Goal: Task Accomplishment & Management: Manage account settings

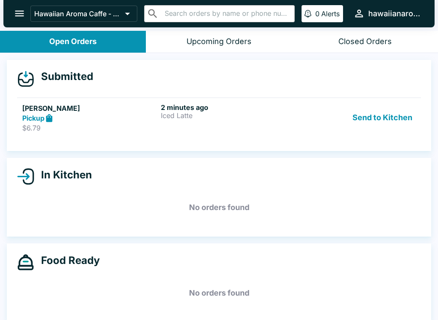
click at [251, 110] on h6 "2 minutes ago" at bounding box center [228, 107] width 135 height 9
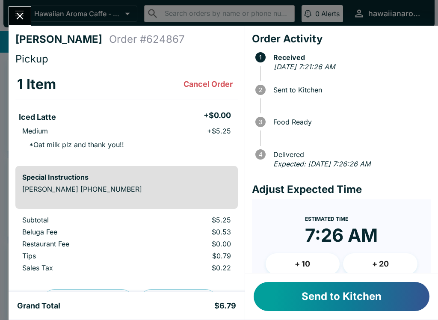
click at [395, 288] on button "Send to Kitchen" at bounding box center [342, 296] width 176 height 29
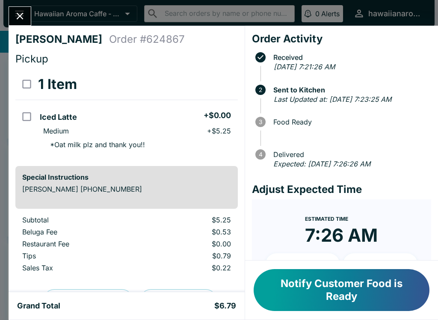
click at [315, 265] on div "Notify Customer Food is Ready" at bounding box center [341, 290] width 193 height 59
click at [389, 294] on button "Notify Customer Food is Ready" at bounding box center [342, 290] width 176 height 42
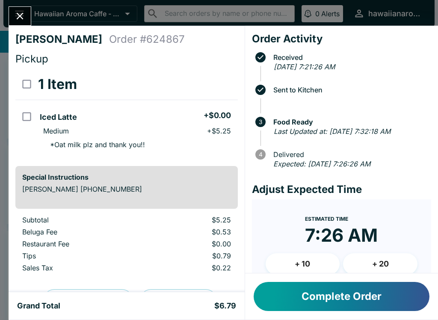
click at [393, 296] on button "Complete Order" at bounding box center [342, 296] width 176 height 29
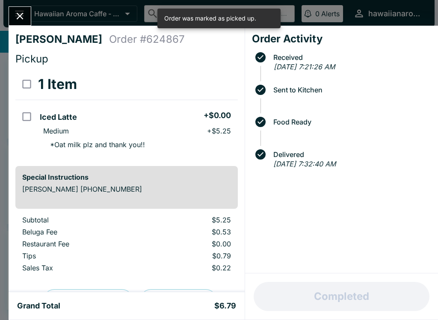
click at [16, 3] on div "Gabi Miles Order # 624867 Pickup 1 Item Iced Latte + $0.00 Medium + $5.25 * Oat…" at bounding box center [219, 160] width 438 height 320
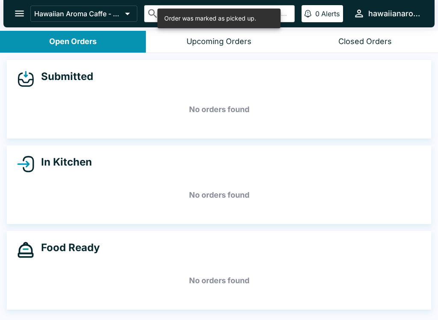
click at [18, 15] on icon "open drawer" at bounding box center [20, 14] width 12 height 12
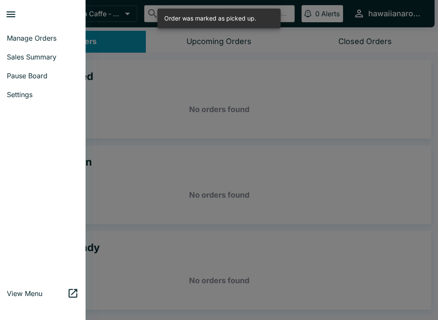
click at [24, 32] on link "Manage Orders" at bounding box center [43, 38] width 86 height 19
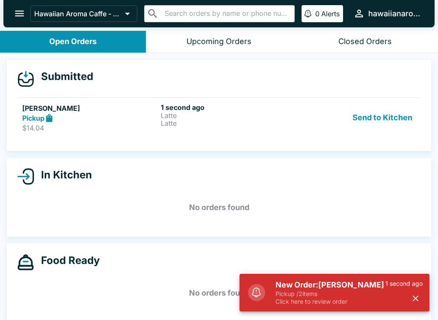
click at [411, 115] on button "Send to Kitchen" at bounding box center [382, 118] width 67 height 30
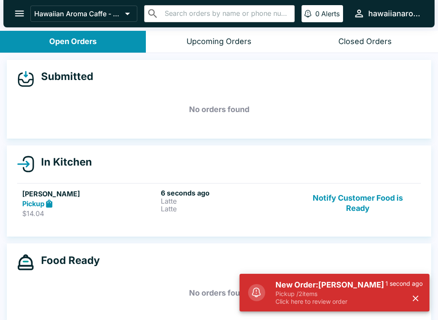
click at [171, 201] on p "Latte" at bounding box center [228, 201] width 135 height 8
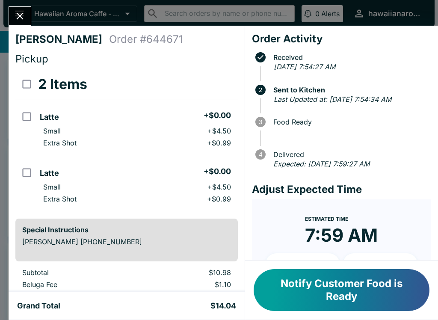
click at [21, 13] on icon "Close" at bounding box center [20, 16] width 12 height 12
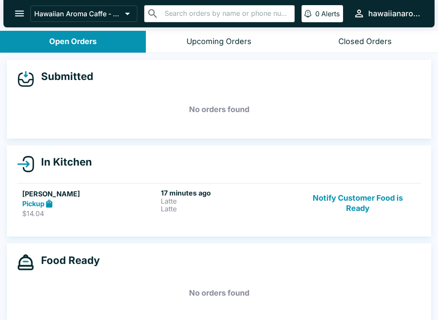
click at [335, 199] on button "Notify Customer Food is Ready" at bounding box center [358, 204] width 116 height 30
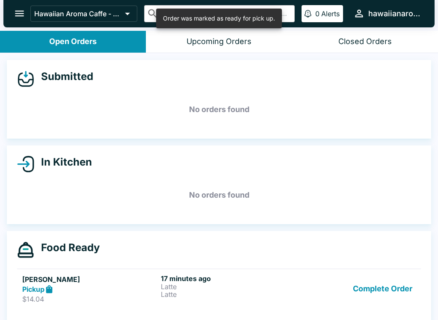
click at [390, 282] on button "Complete Order" at bounding box center [383, 289] width 66 height 30
